Goal: Transaction & Acquisition: Purchase product/service

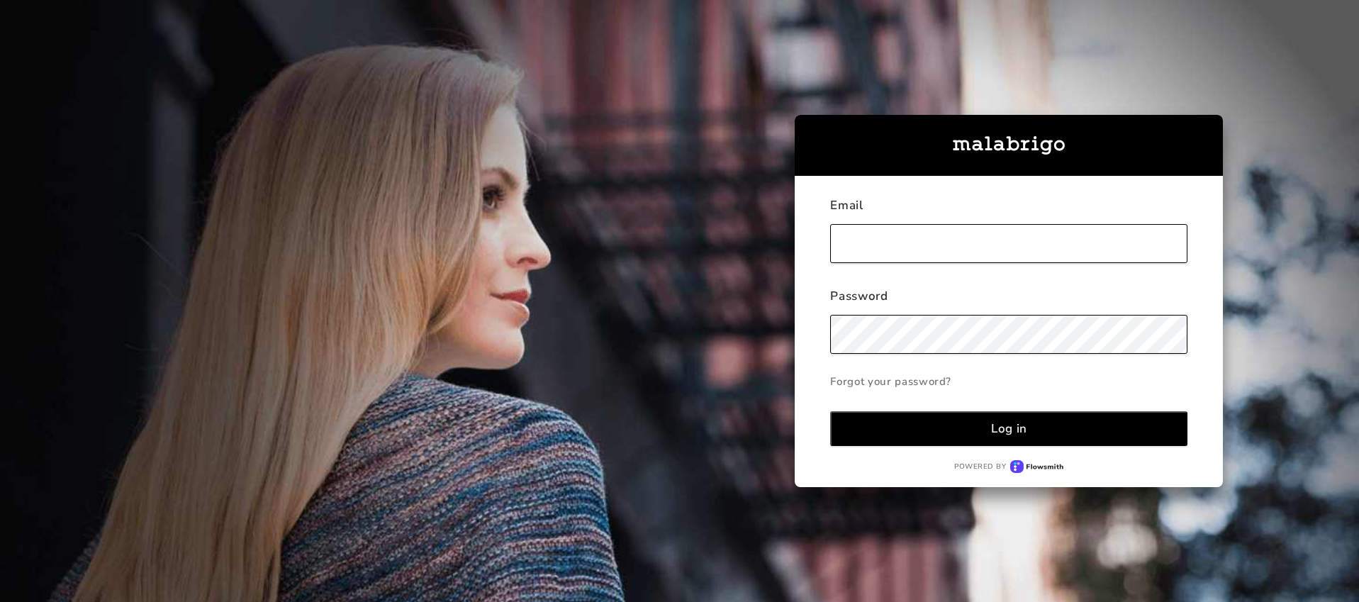
type input "[PERSON_NAME][EMAIL_ADDRESS][DOMAIN_NAME]"
click at [1041, 437] on button "Log in" at bounding box center [1008, 428] width 357 height 35
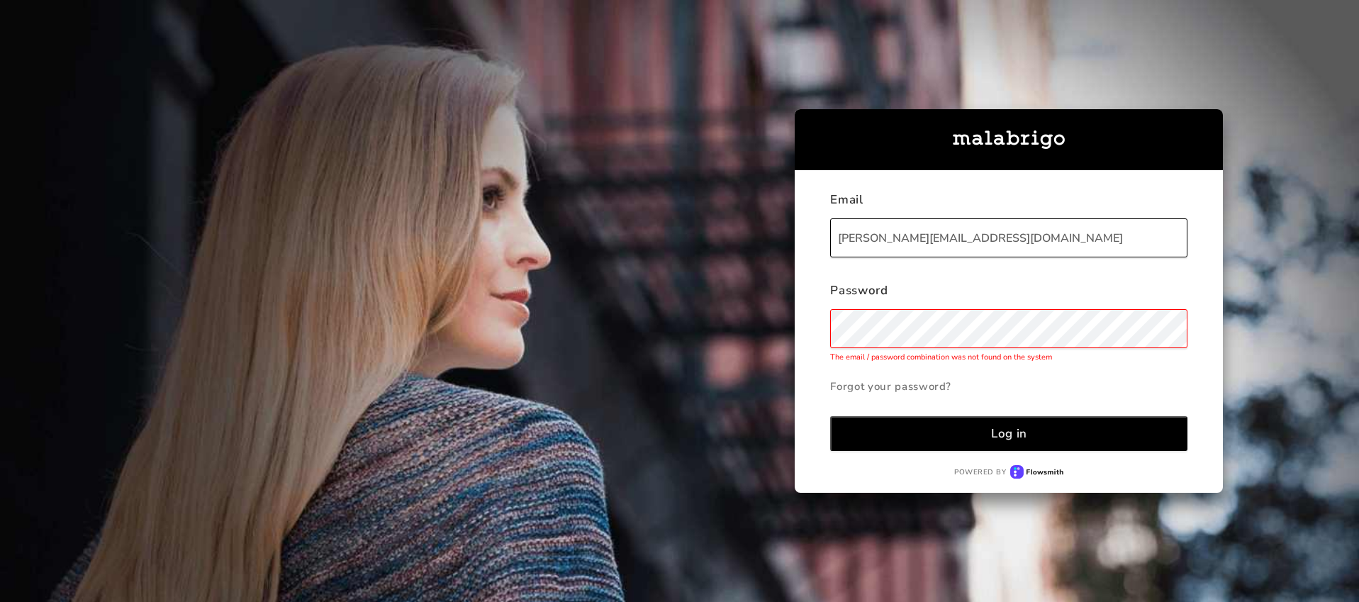
click at [801, 313] on div "Email liz@finepoints.com Password The email / password combination was not foun…" at bounding box center [1008, 331] width 428 height 322
click at [877, 436] on button "Log in" at bounding box center [1008, 433] width 357 height 35
click at [806, 315] on div "Email liz@finepoints.com Password The email / password combination was not foun…" at bounding box center [1008, 331] width 428 height 322
click at [906, 435] on button "Log in" at bounding box center [1008, 433] width 357 height 35
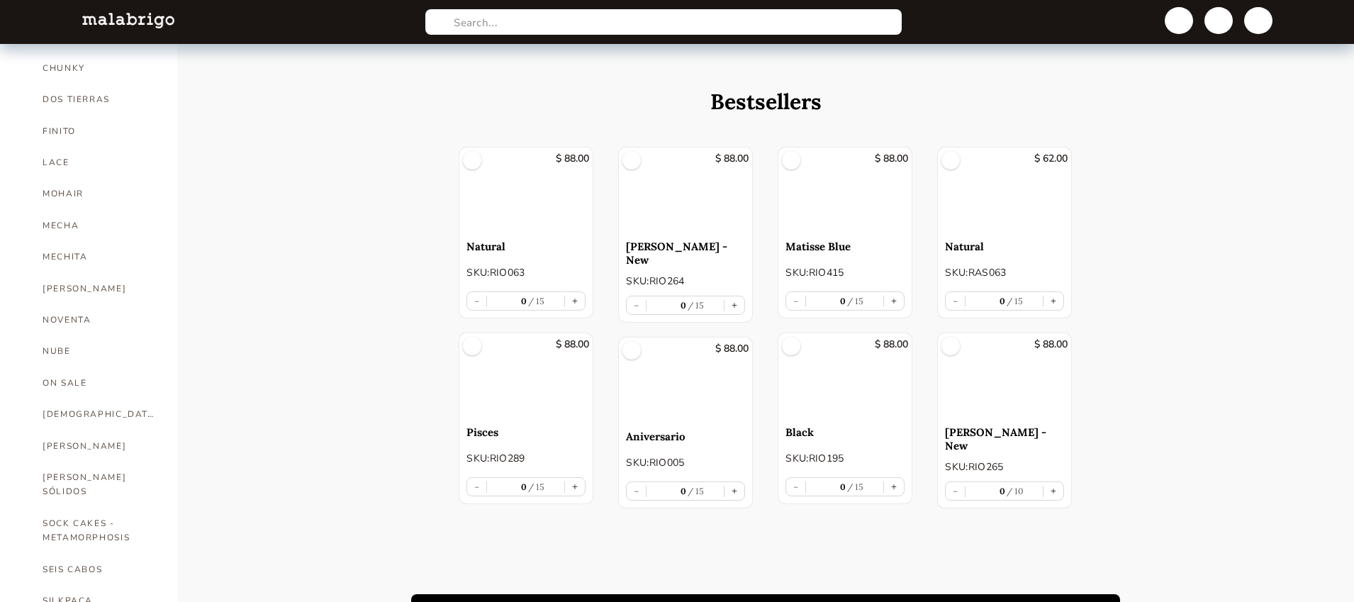
scroll to position [475, 0]
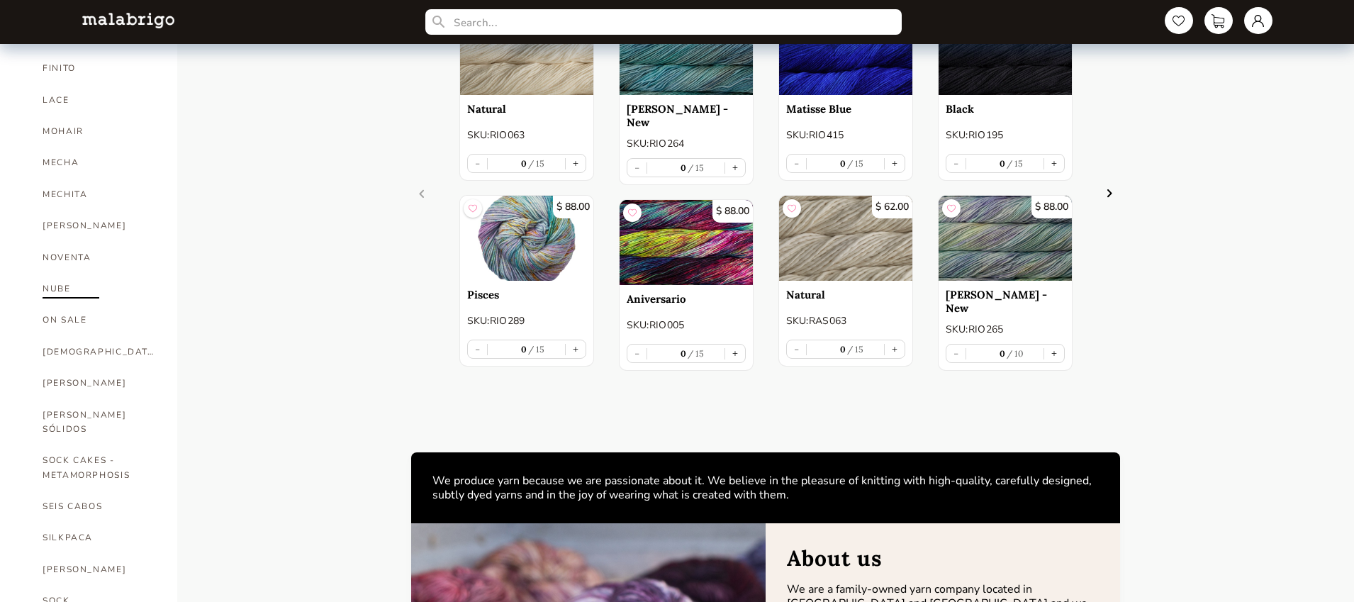
scroll to position [679, 0]
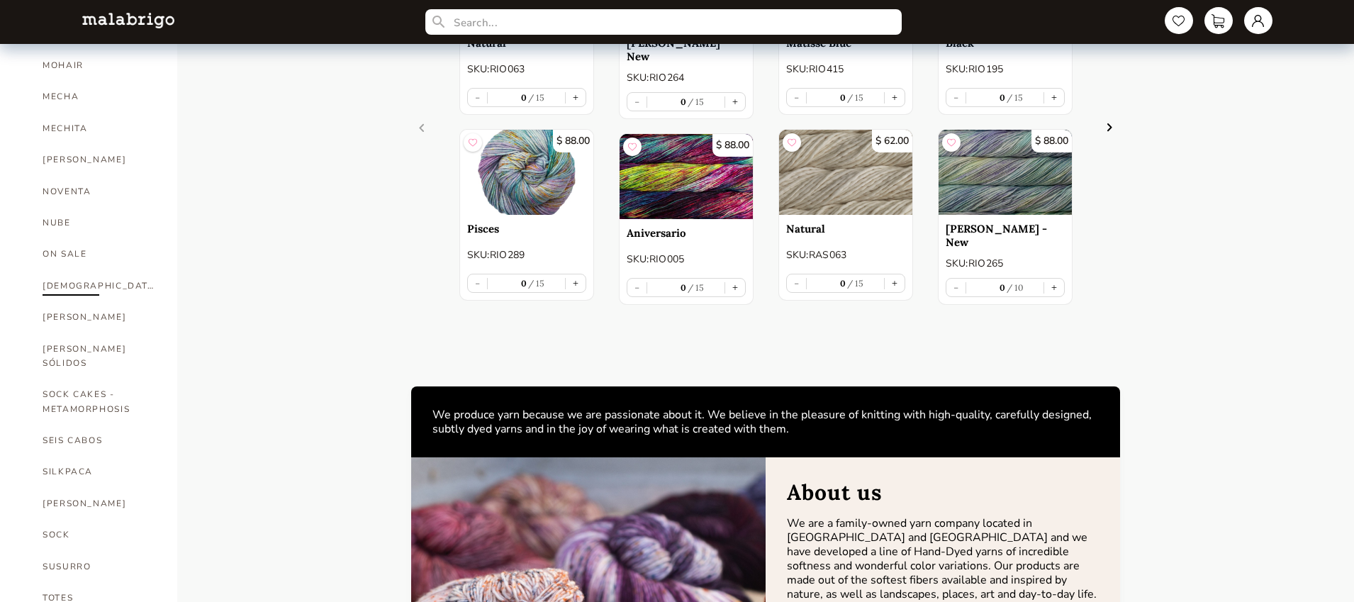
click at [66, 270] on link "[DEMOGRAPHIC_DATA]" at bounding box center [99, 285] width 113 height 31
select select "INDEX"
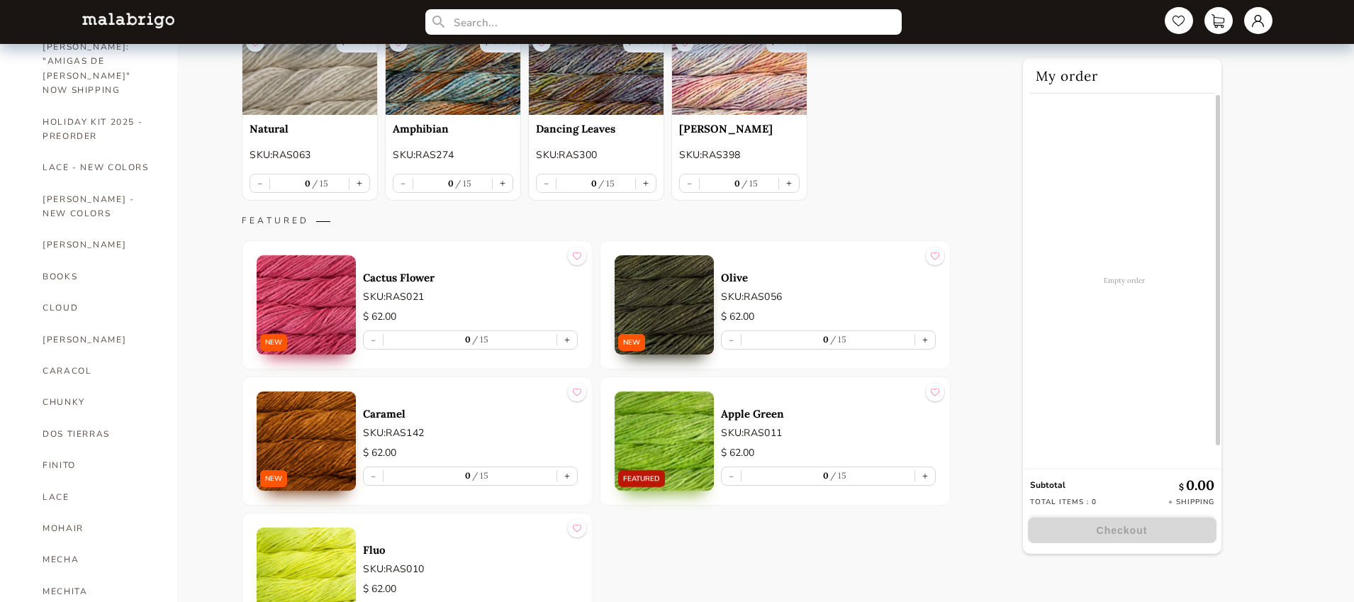
scroll to position [219, 0]
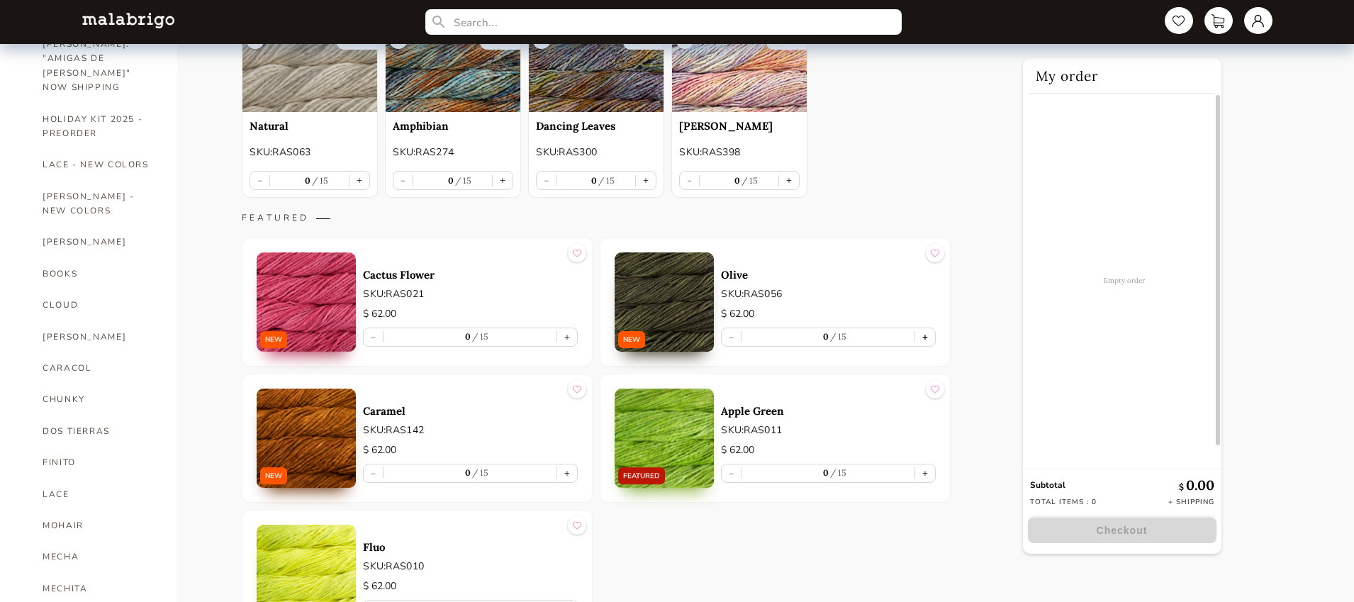
click at [928, 334] on button "+" at bounding box center [925, 337] width 20 height 18
type input "1"
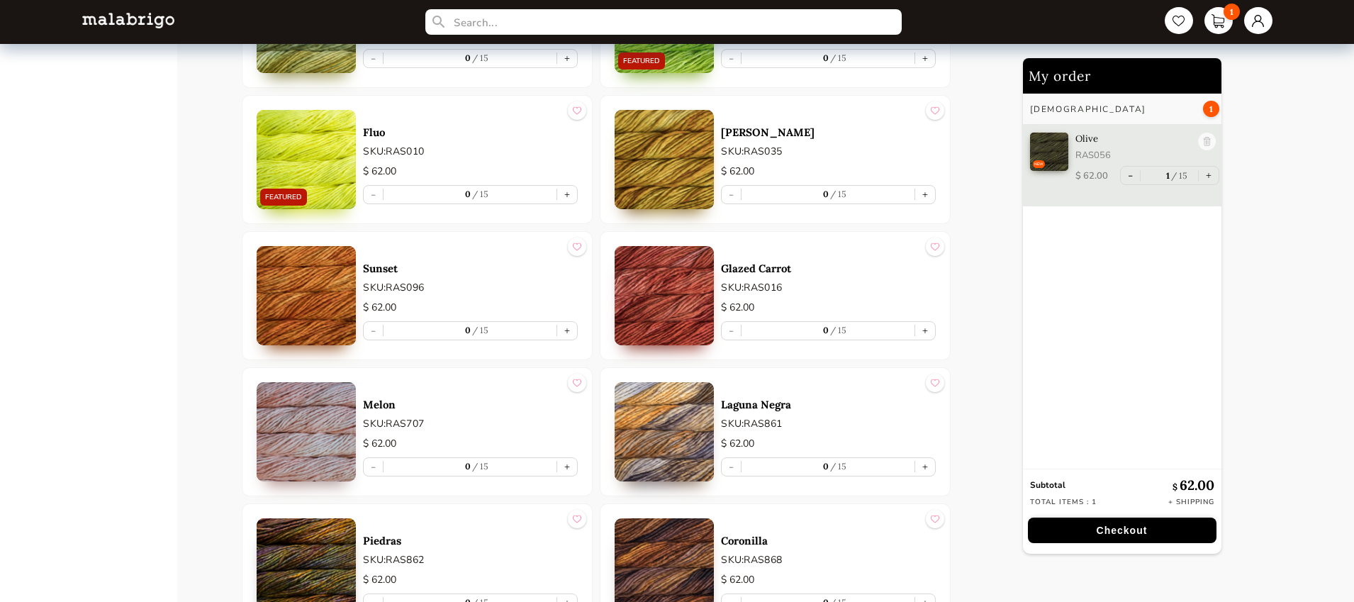
scroll to position [5157, 0]
click at [564, 328] on button "+" at bounding box center [567, 330] width 20 height 18
type input "1"
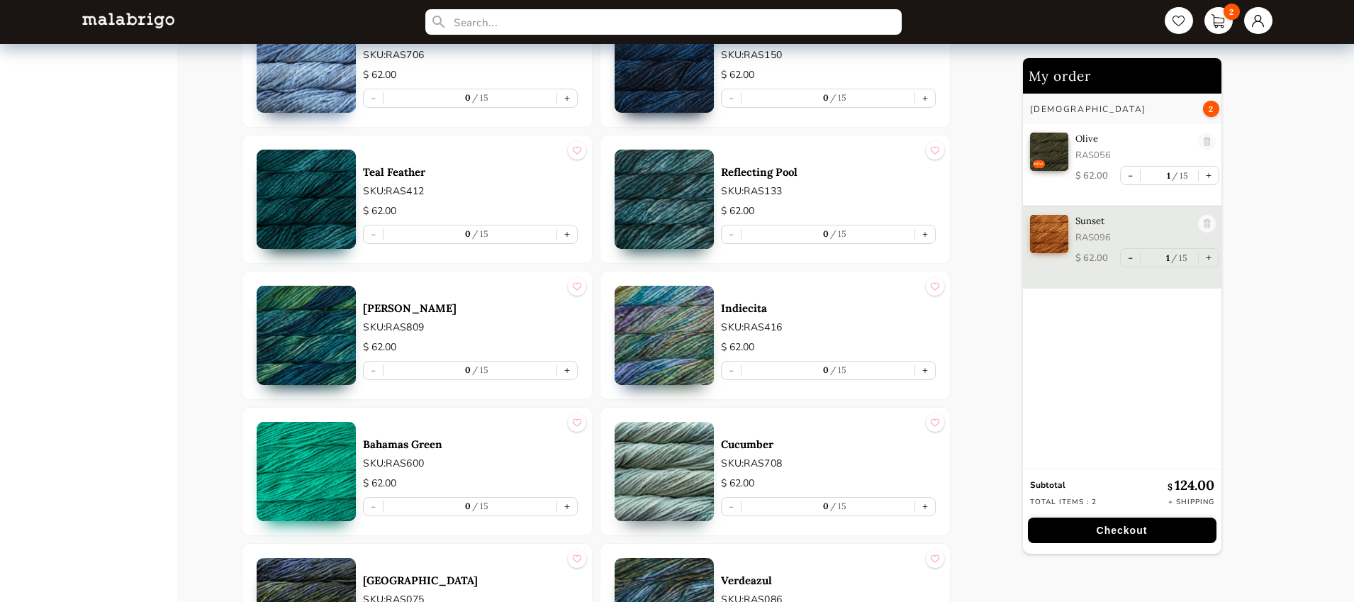
scroll to position [4111, 0]
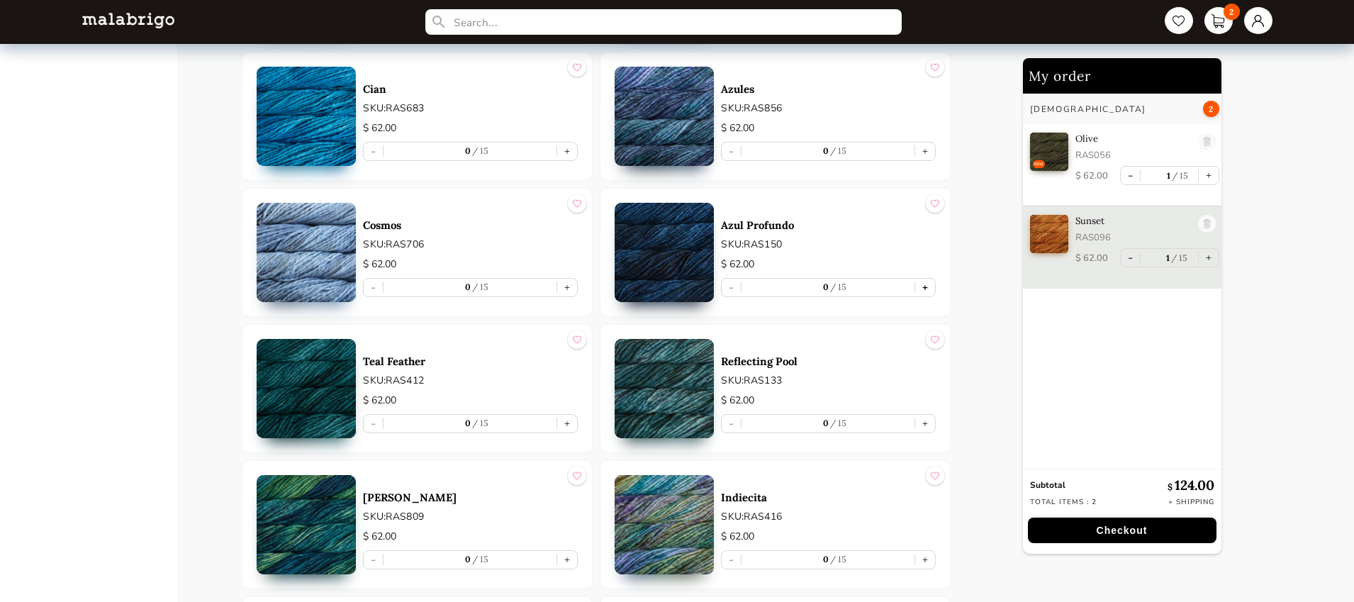
click at [926, 286] on button "+" at bounding box center [925, 288] width 20 height 18
type input "1"
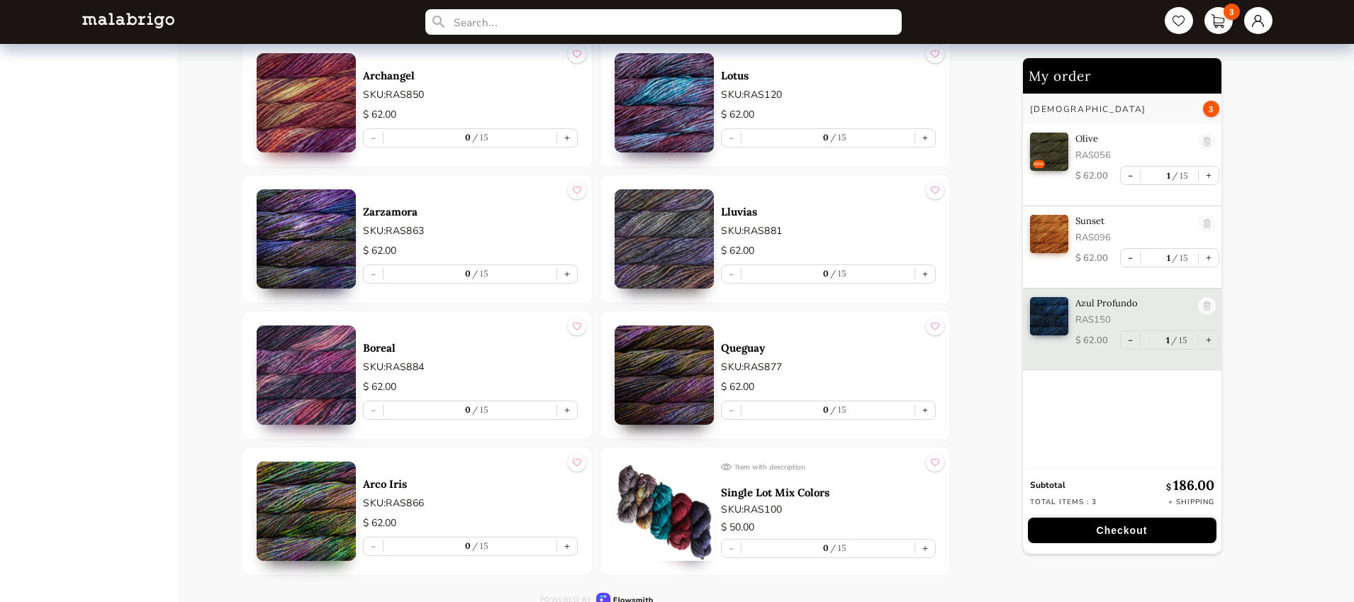
scroll to position [7126, 0]
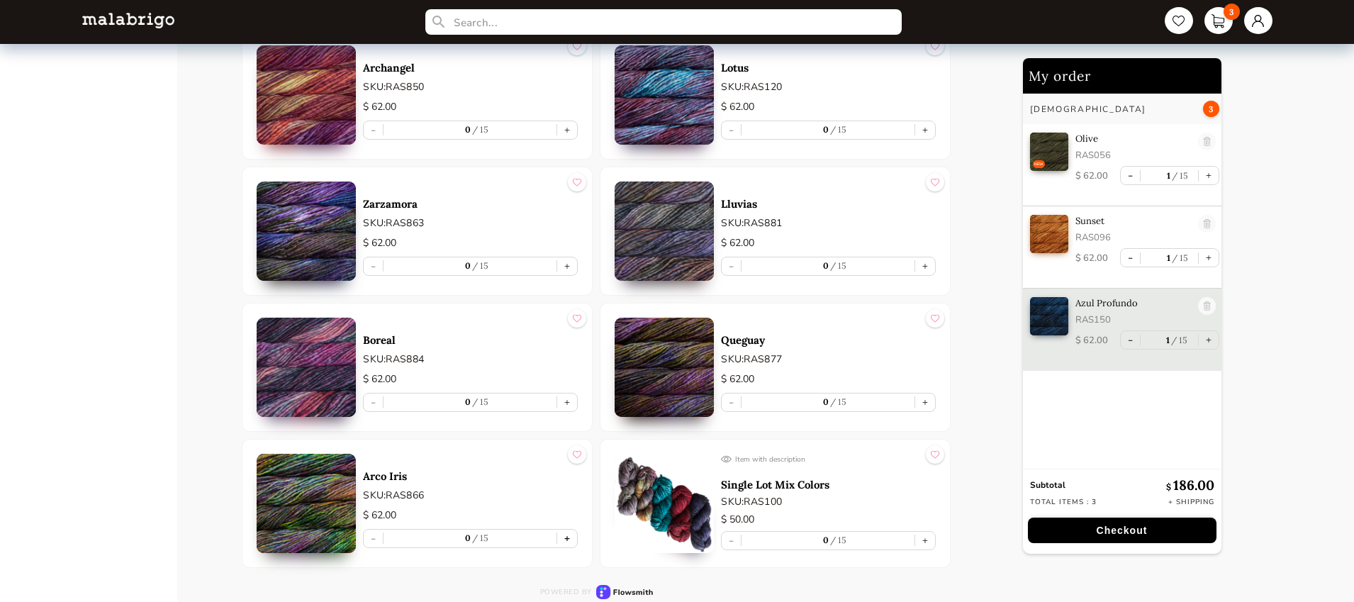
click at [565, 536] on button "+" at bounding box center [567, 538] width 20 height 18
type input "1"
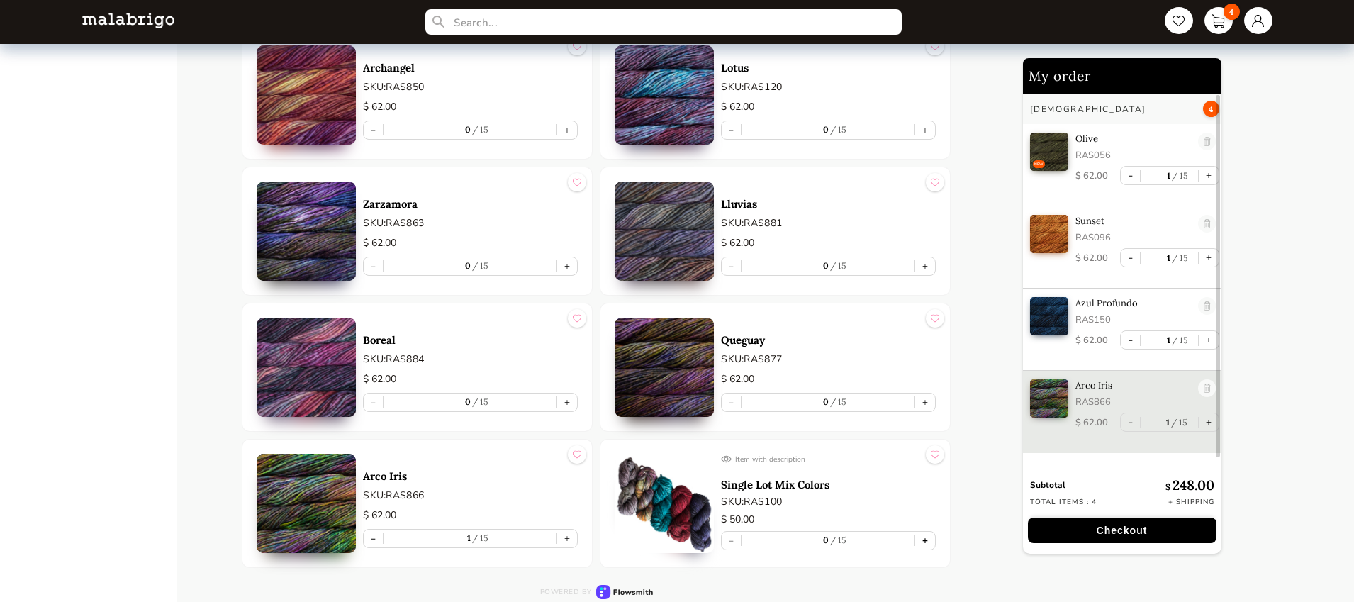
click at [927, 538] on button "+" at bounding box center [925, 541] width 20 height 18
type input "1"
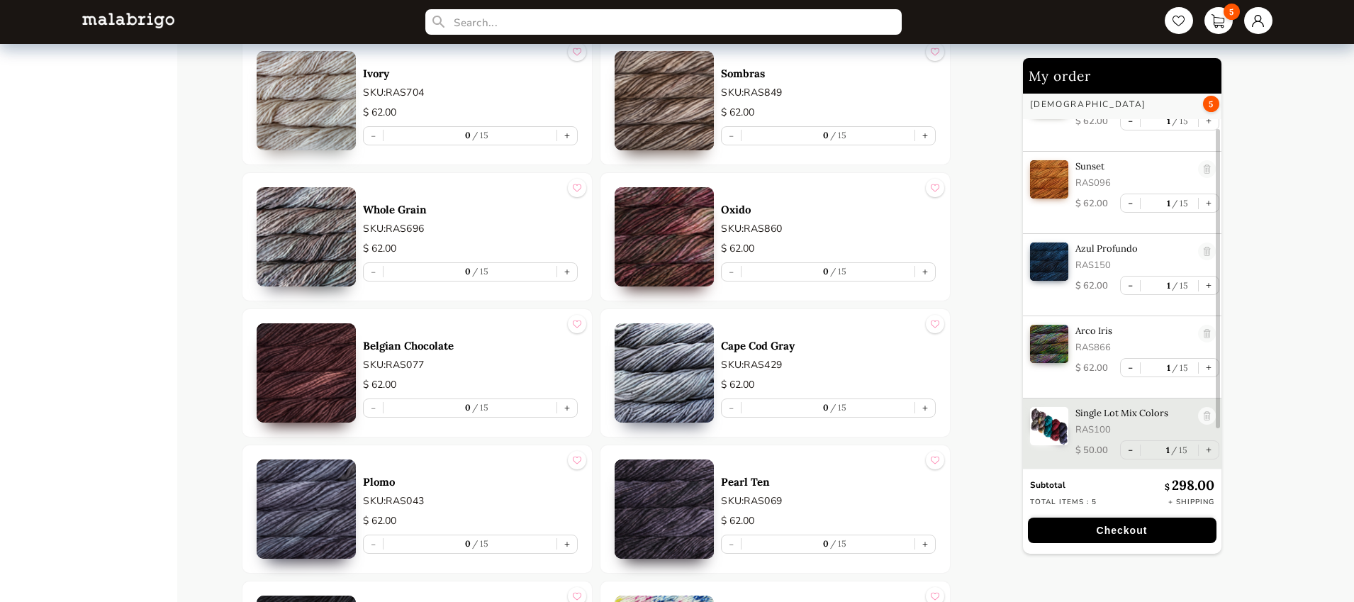
scroll to position [5873, 0]
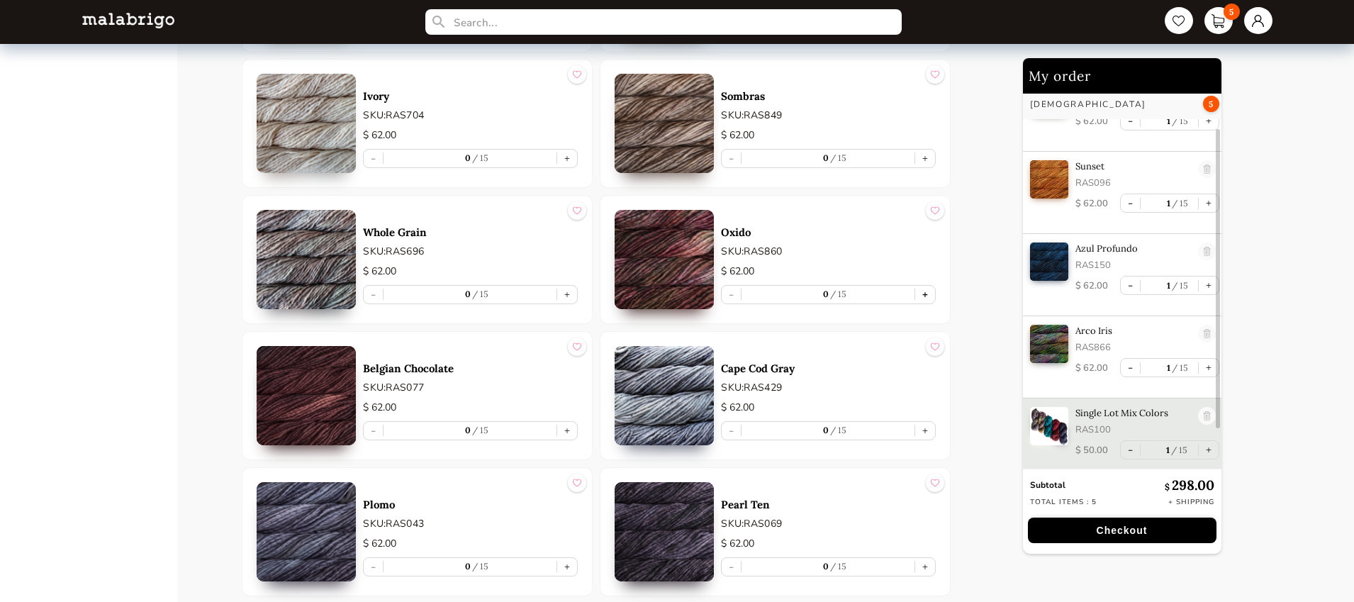
click at [924, 292] on button "+" at bounding box center [925, 295] width 20 height 18
type input "1"
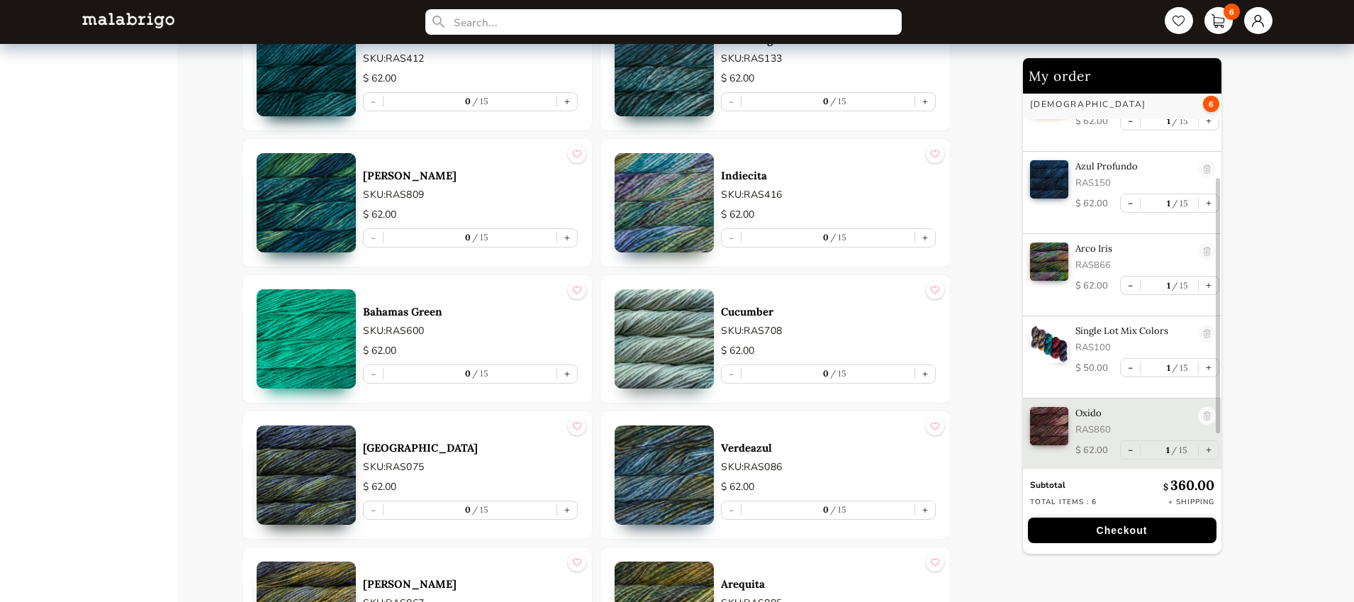
scroll to position [4411, 0]
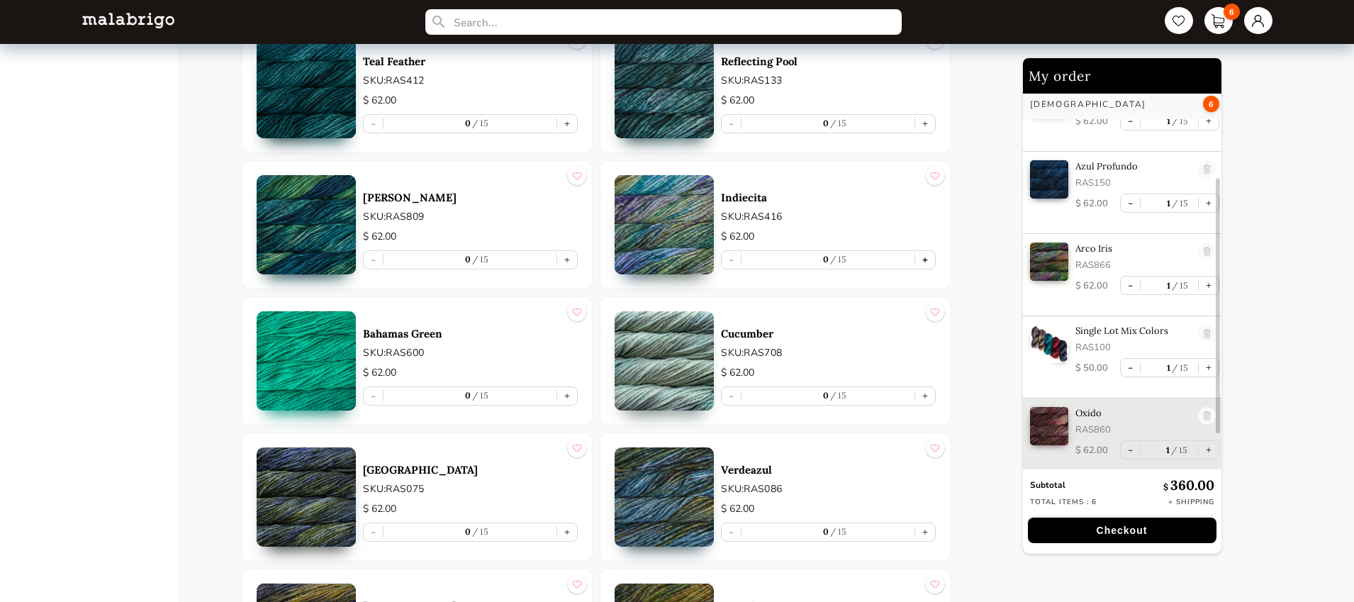
click at [926, 259] on button "+" at bounding box center [925, 260] width 20 height 18
type input "1"
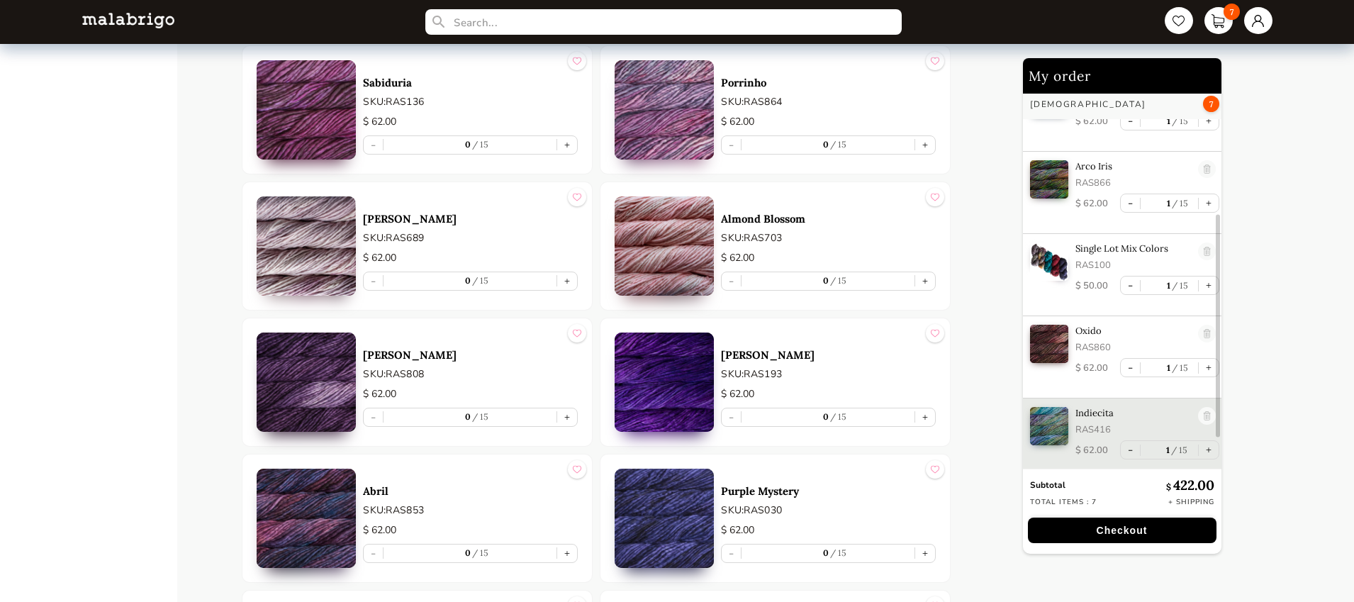
scroll to position [3302, 0]
click at [567, 279] on button "+" at bounding box center [567, 280] width 20 height 18
type input "1"
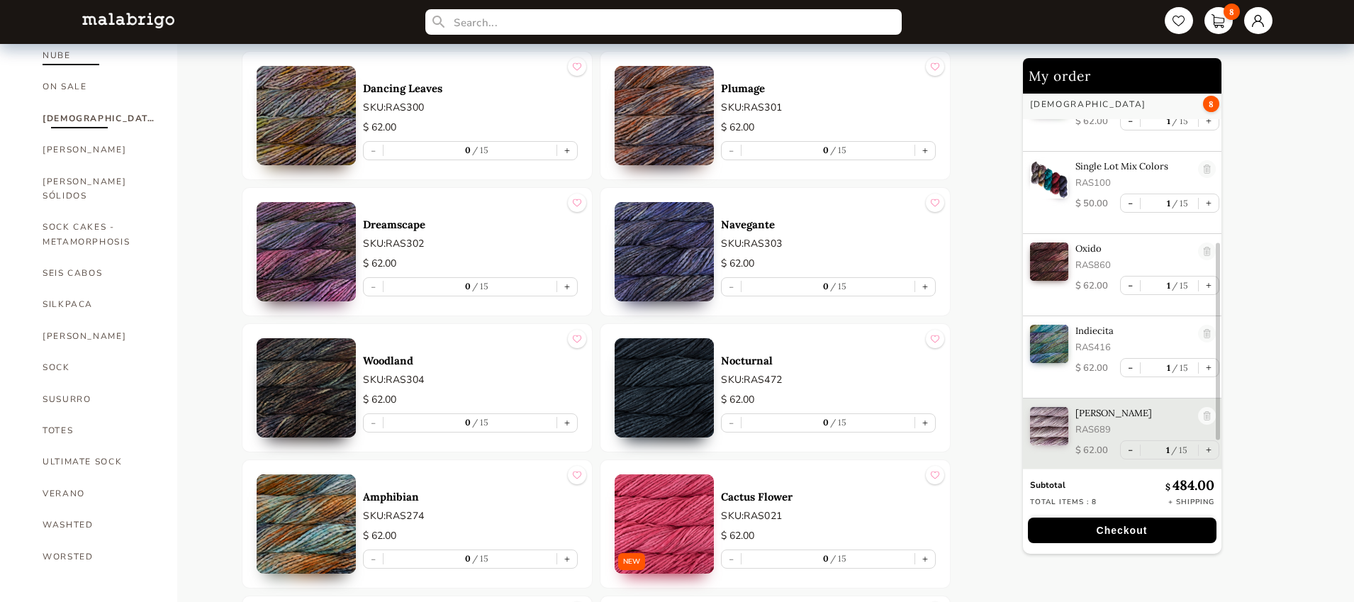
scroll to position [847, 0]
click at [78, 133] on link "[PERSON_NAME]" at bounding box center [99, 148] width 113 height 31
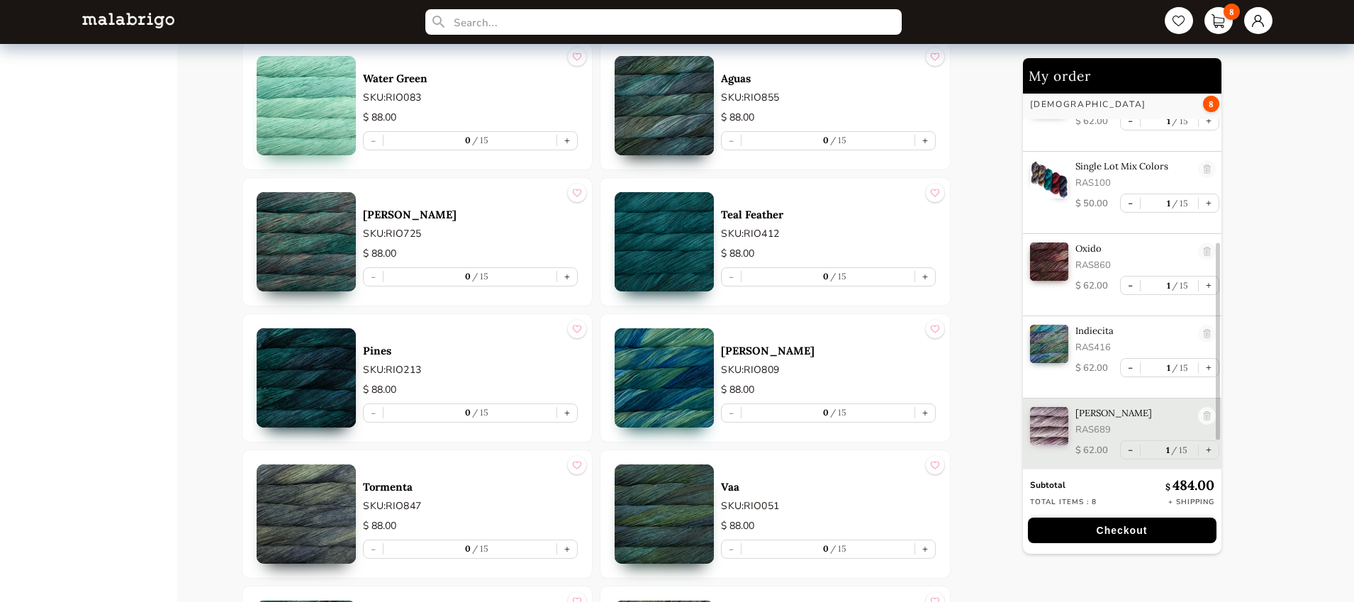
scroll to position [3616, 0]
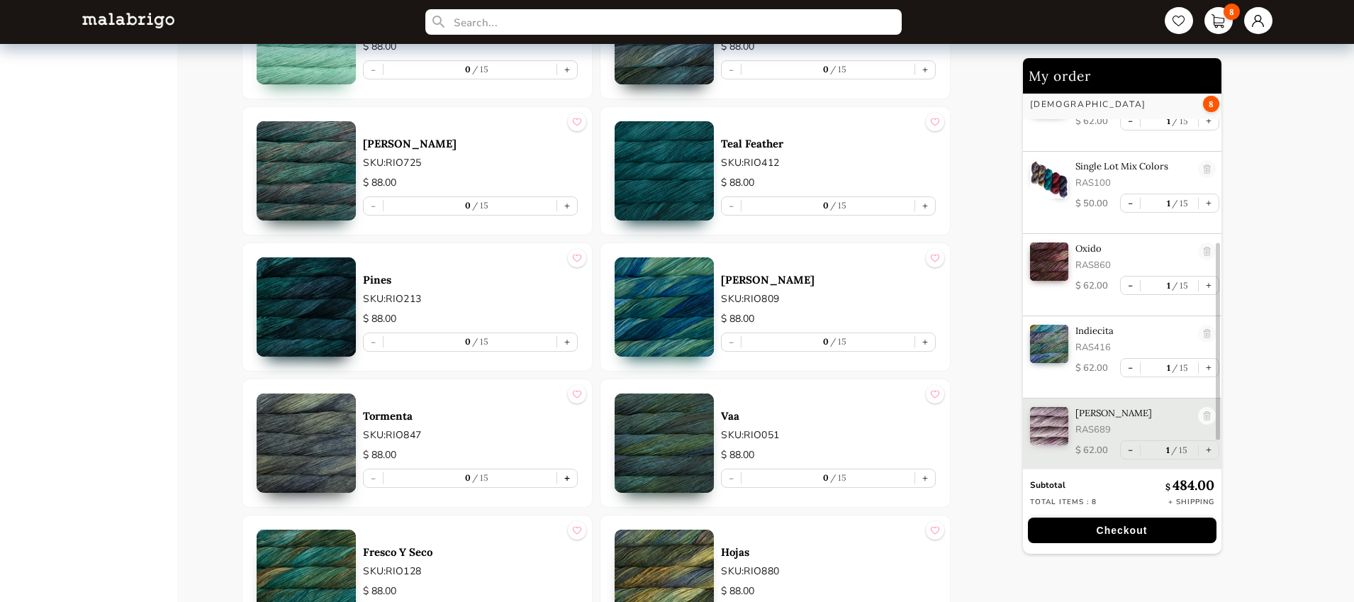
click at [570, 478] on button "+" at bounding box center [567, 478] width 20 height 18
type input "1"
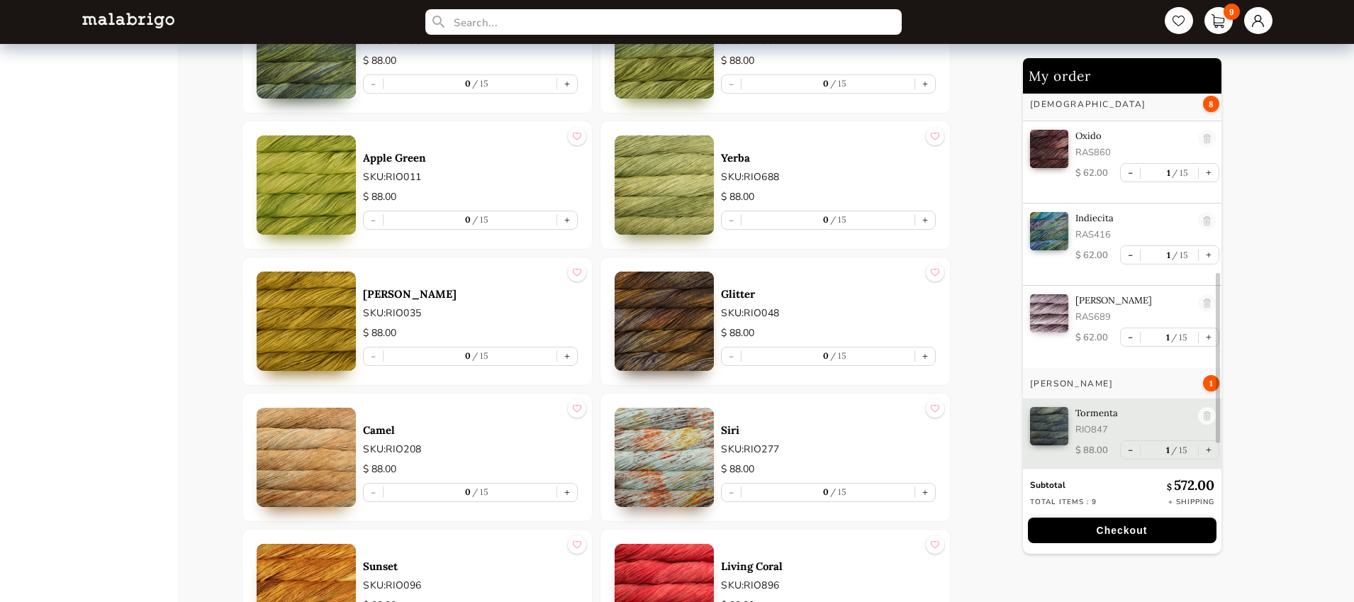
scroll to position [4348, 0]
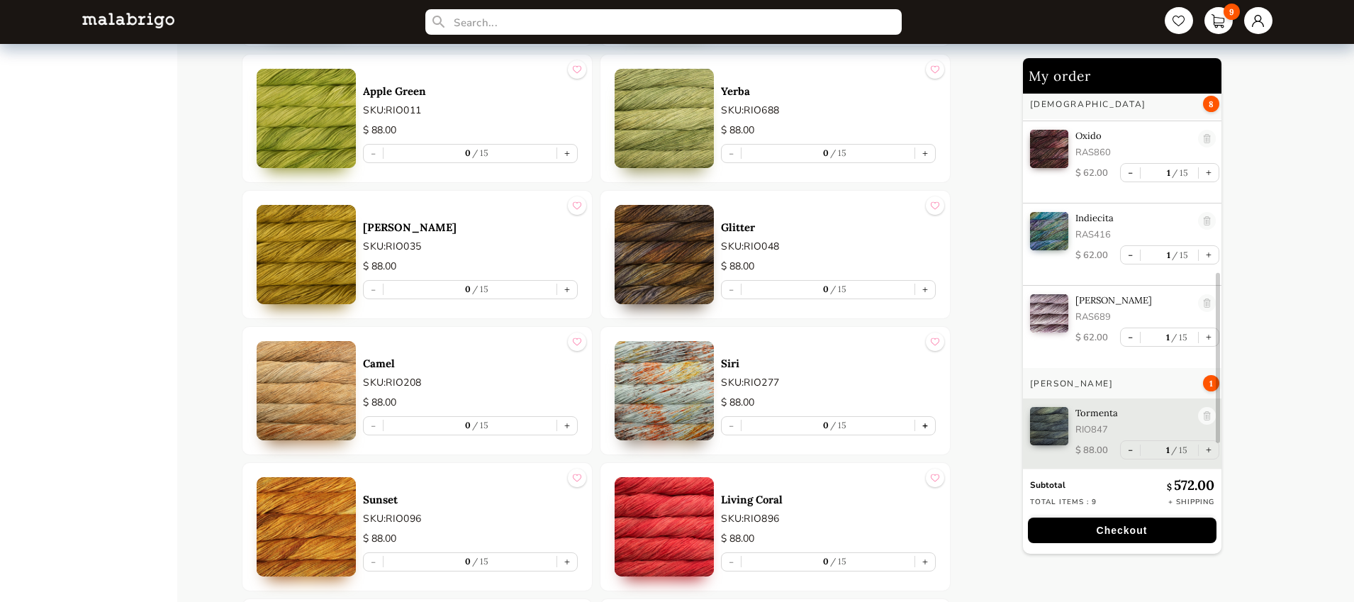
click at [928, 426] on button "+" at bounding box center [925, 426] width 20 height 18
type input "1"
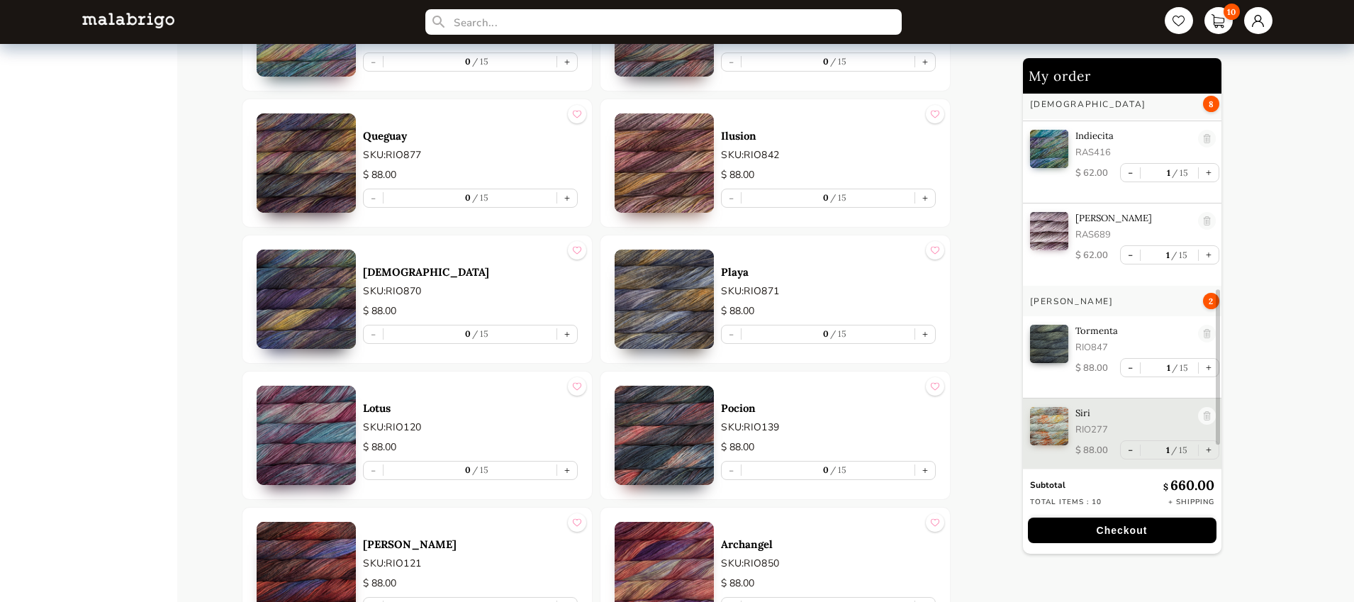
scroll to position [6842, 0]
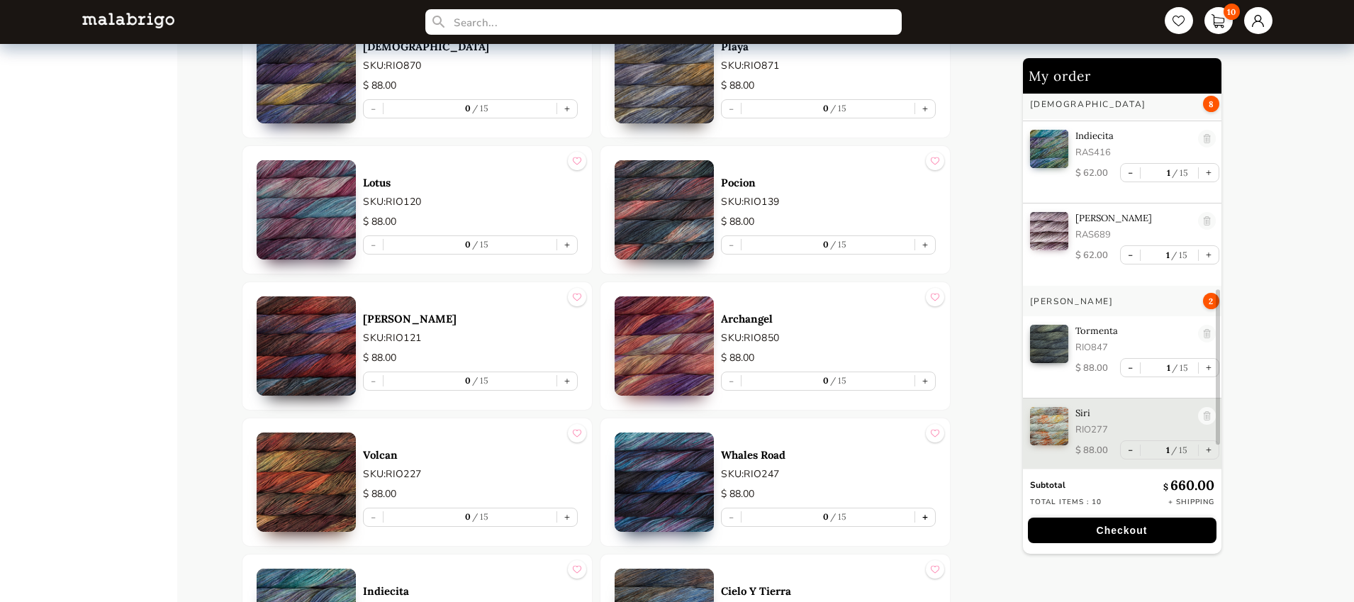
click at [928, 514] on button "+" at bounding box center [925, 517] width 20 height 18
type input "1"
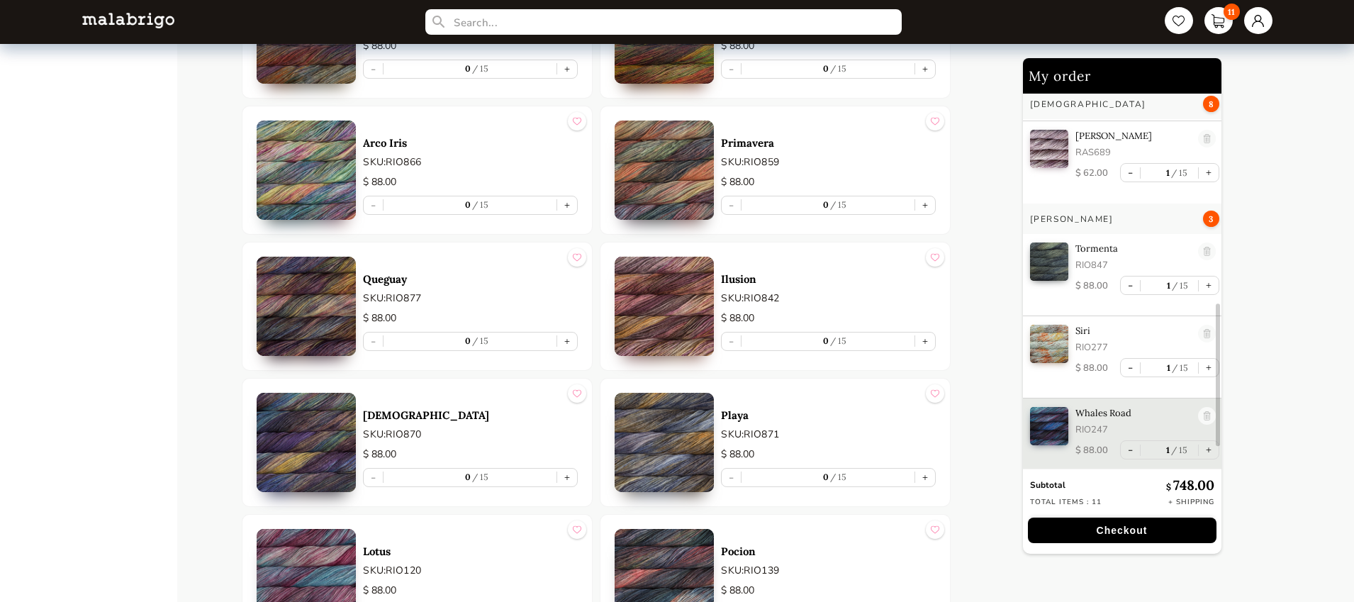
scroll to position [6398, 0]
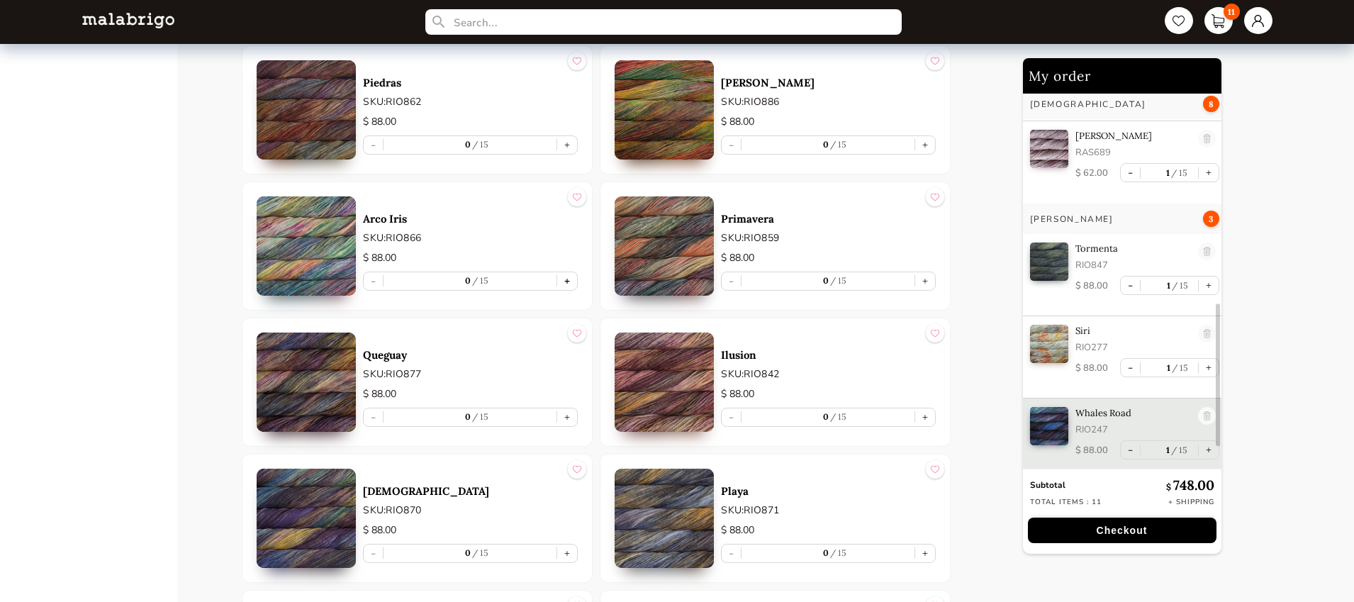
click at [568, 277] on button "+" at bounding box center [567, 281] width 20 height 18
type input "1"
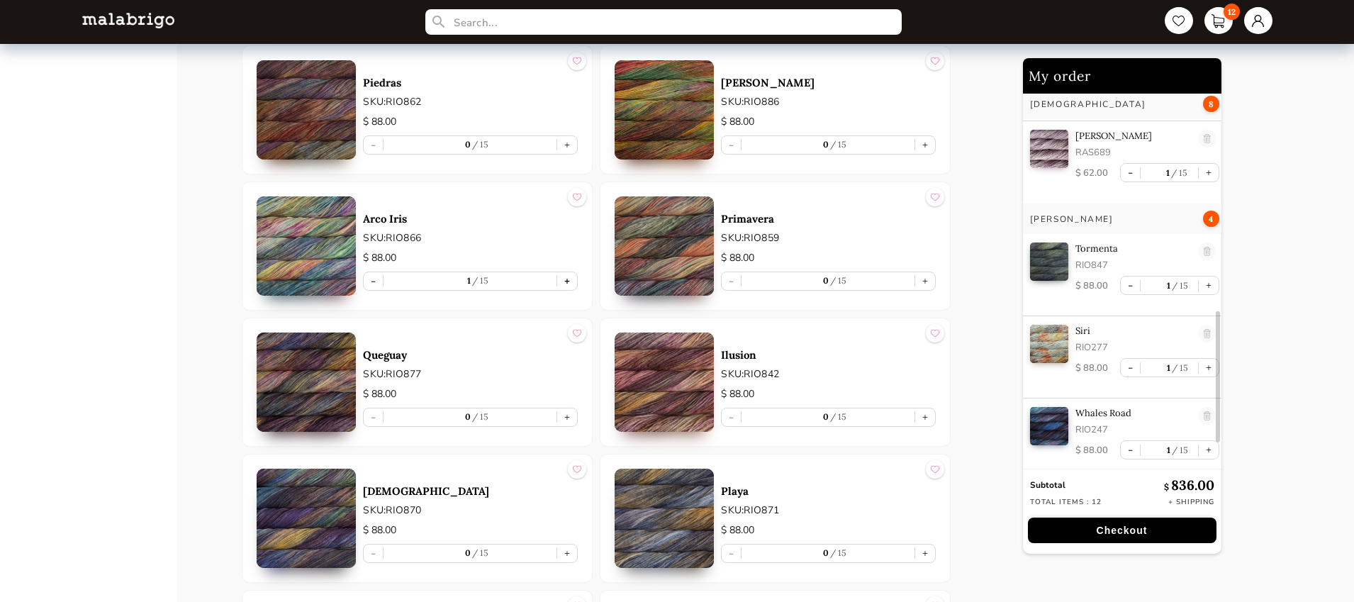
scroll to position [656, 0]
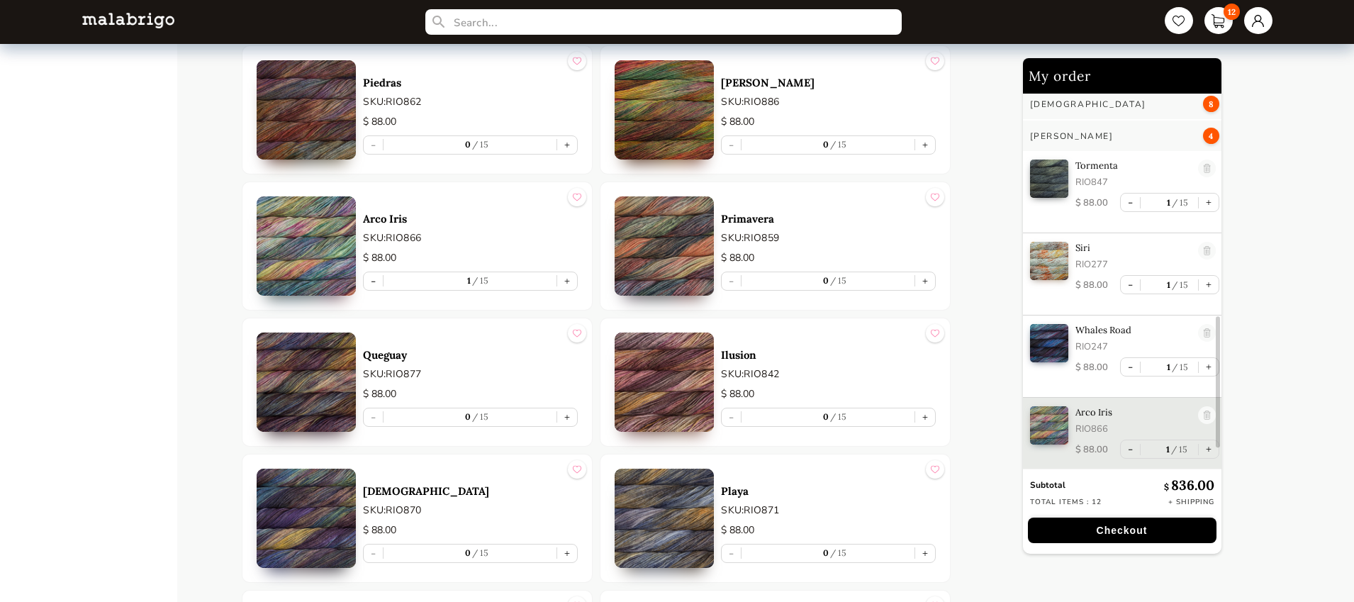
click at [1107, 524] on button "Checkout" at bounding box center [1122, 530] width 189 height 26
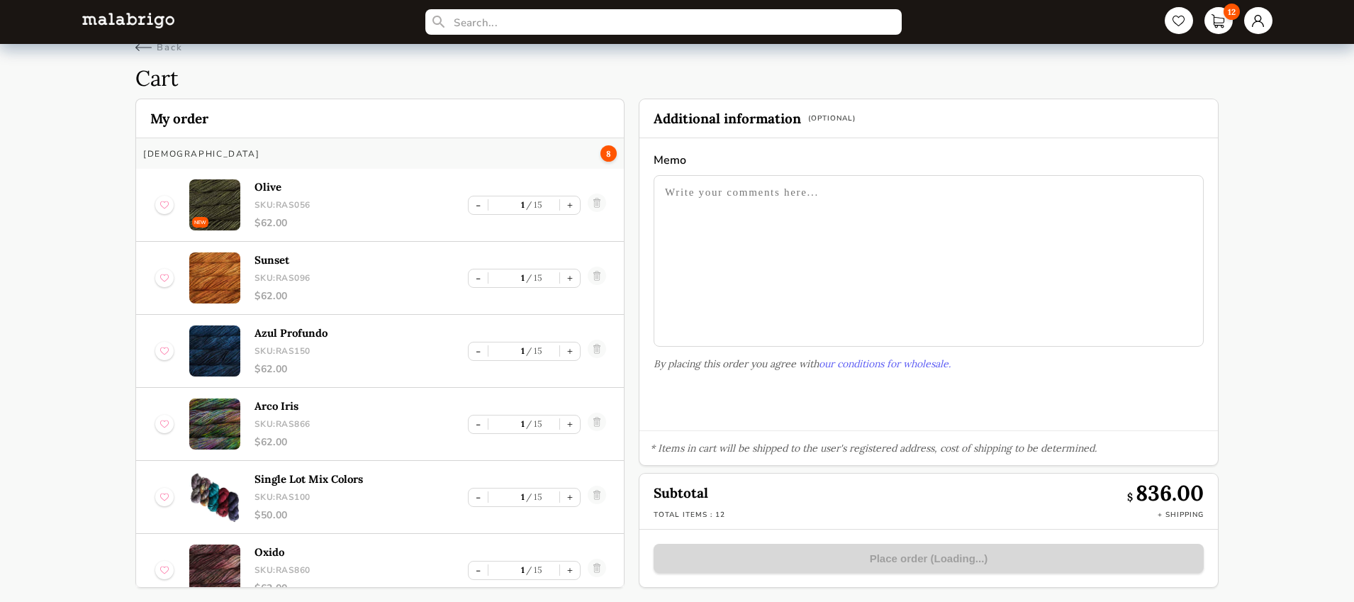
scroll to position [17, 0]
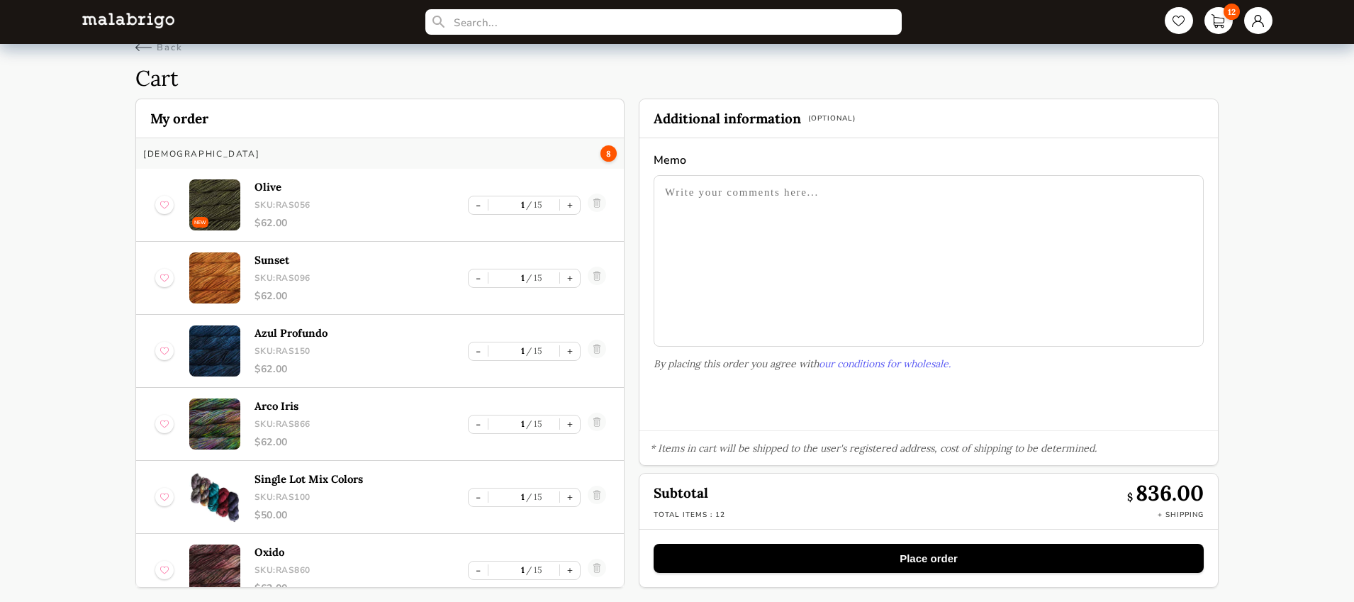
click at [819, 227] on textarea at bounding box center [928, 260] width 550 height 171
click at [707, 188] on textarea "Thanks 1" at bounding box center [928, 260] width 550 height 171
click at [708, 193] on textarea "ThanksS! 1" at bounding box center [928, 260] width 550 height 171
click at [674, 238] on textarea "Thanks! 1" at bounding box center [928, 260] width 550 height 171
type textarea "Thanks!"
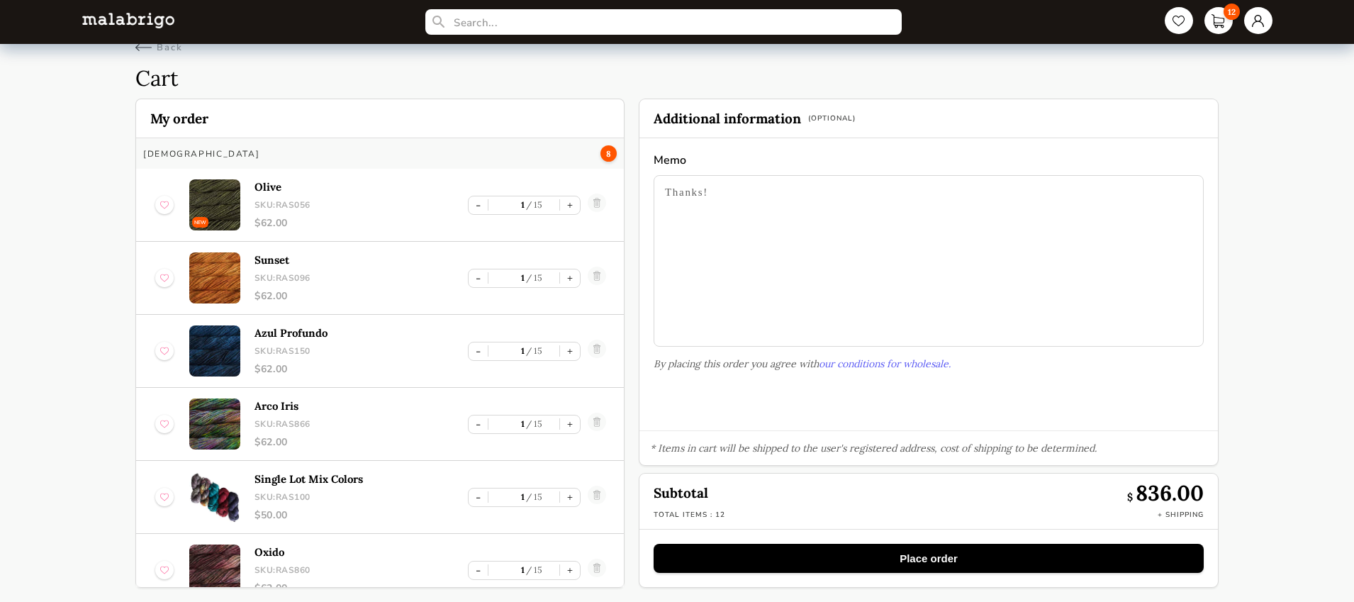
click at [948, 562] on button "Place order" at bounding box center [928, 558] width 550 height 29
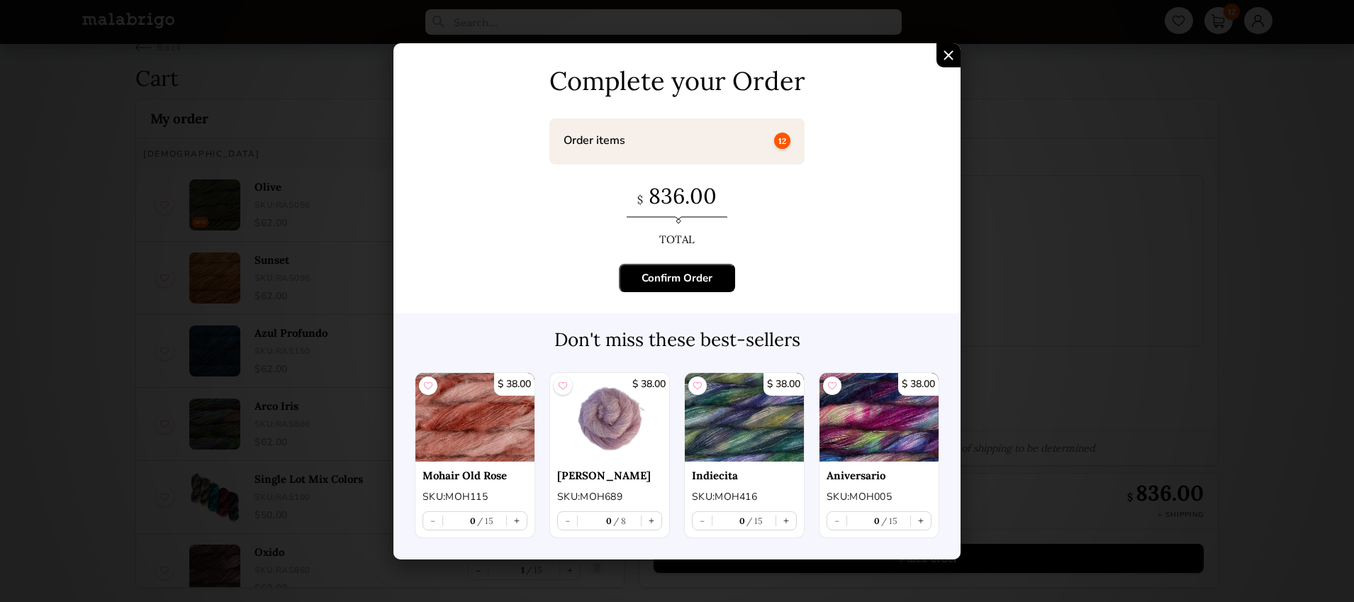
click at [703, 273] on div "Confirm Order" at bounding box center [676, 278] width 71 height 14
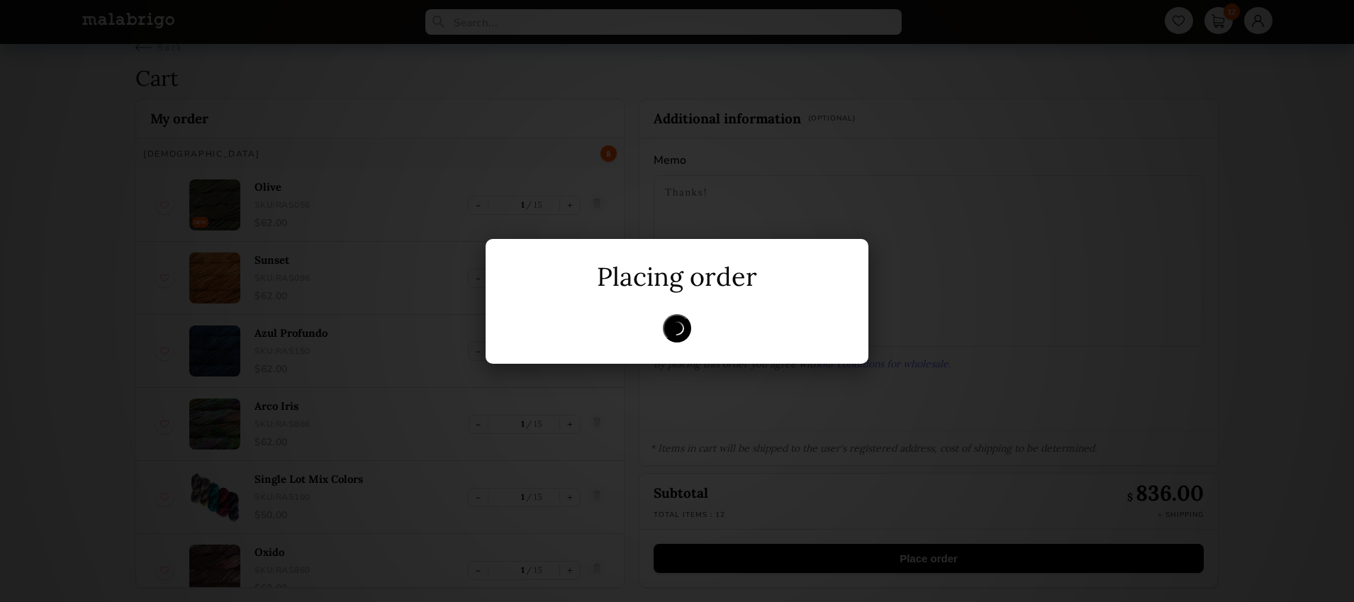
scroll to position [0, 0]
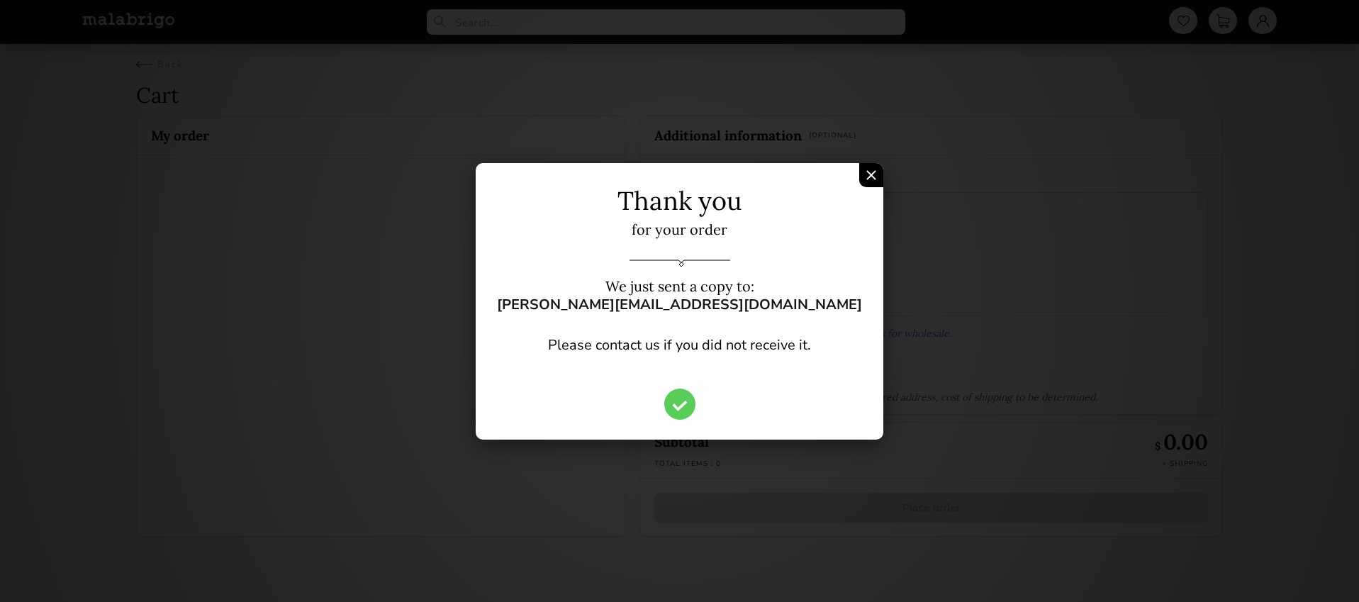
click at [866, 172] on img "Confirm Order" at bounding box center [871, 175] width 10 height 10
